Goal: Navigation & Orientation: Find specific page/section

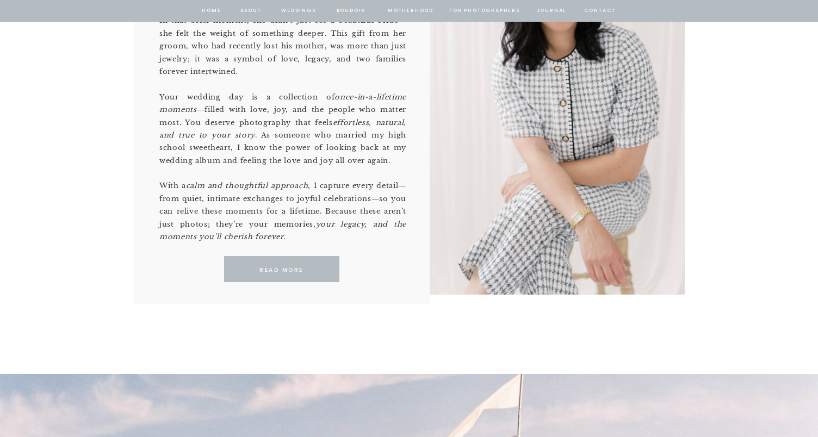
scroll to position [768, 0]
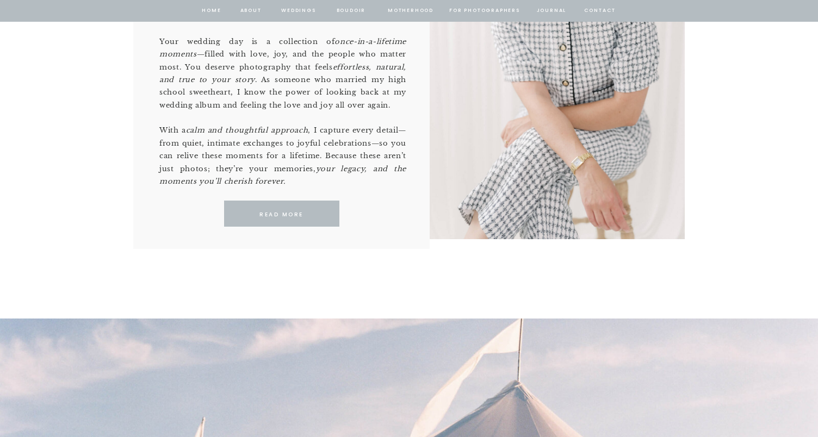
click at [301, 13] on nav "Weddings" at bounding box center [298, 11] width 37 height 10
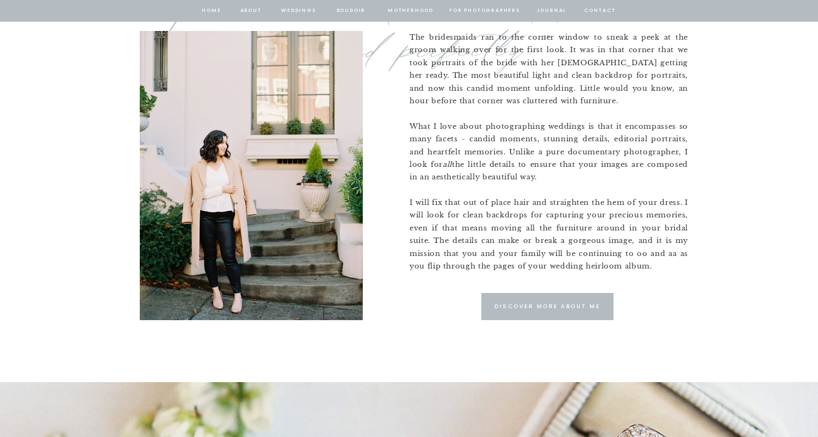
scroll to position [870, 0]
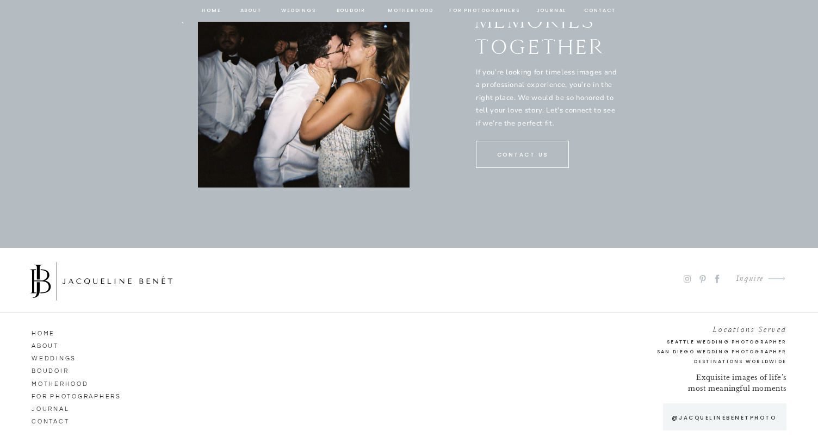
scroll to position [5825, 0]
